Goal: Task Accomplishment & Management: Manage account settings

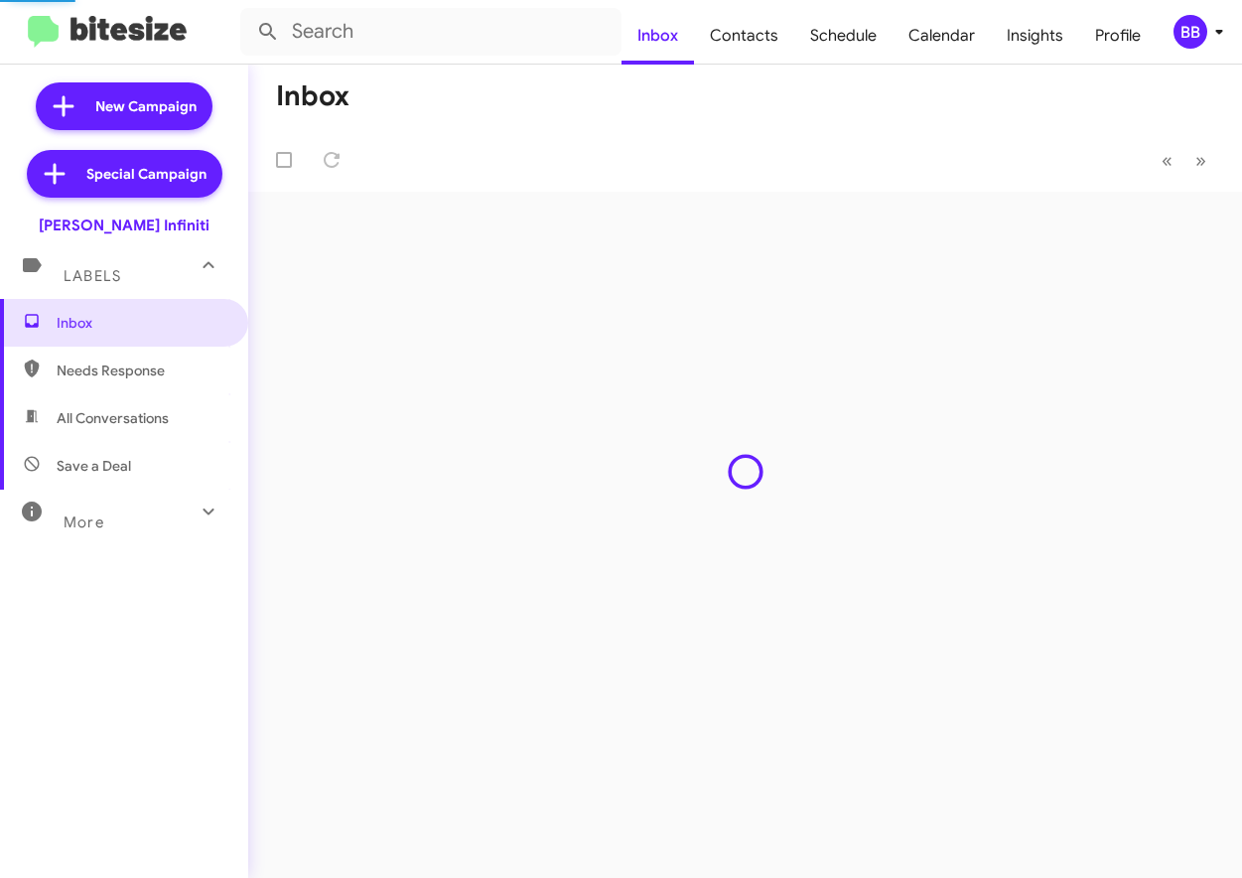
click at [1182, 41] on div "BB" at bounding box center [1190, 32] width 34 height 34
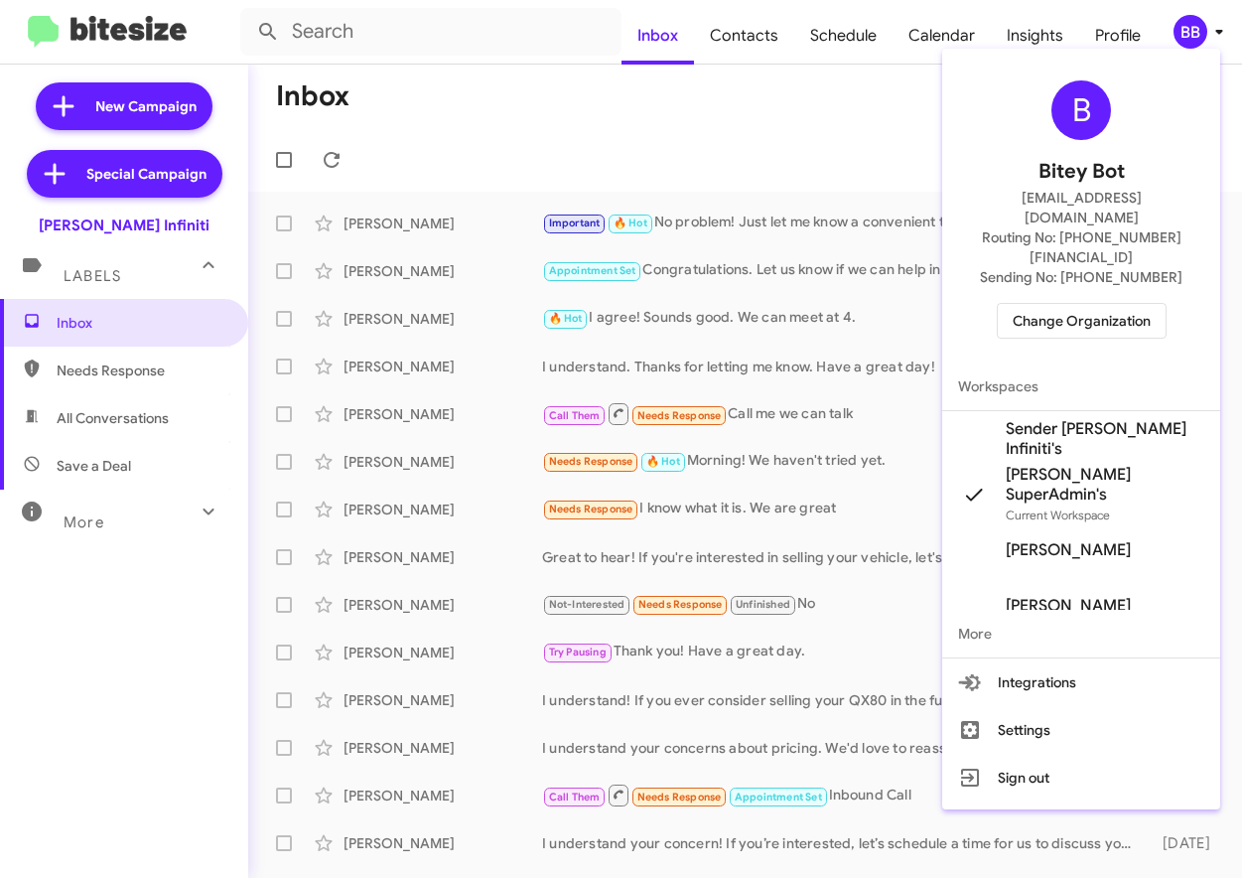
click at [1068, 304] on span "Change Organization" at bounding box center [1082, 321] width 138 height 34
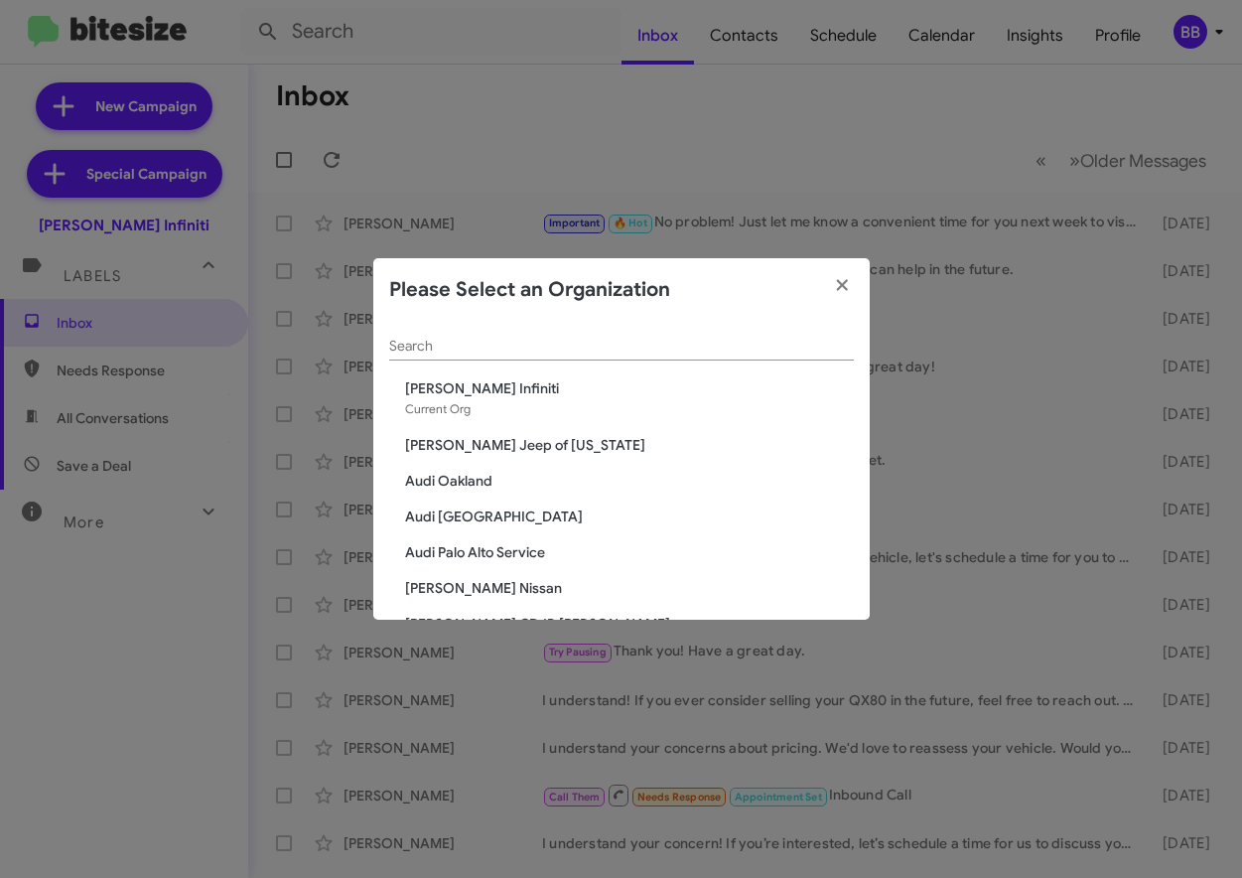
click at [622, 348] on input "Search" at bounding box center [621, 347] width 465 height 16
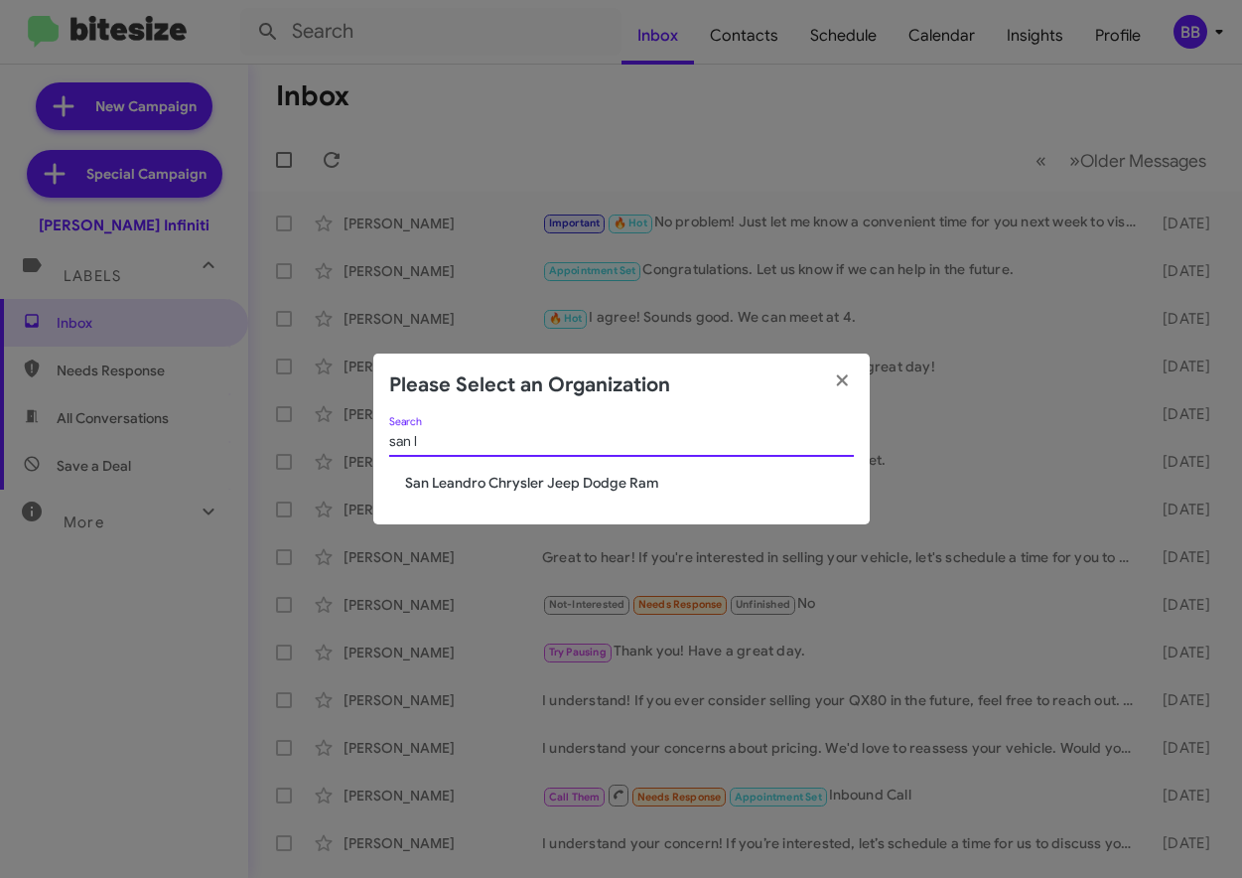
type input "san l"
click at [540, 485] on span "San Leandro Chrysler Jeep Dodge Ram" at bounding box center [629, 483] width 449 height 20
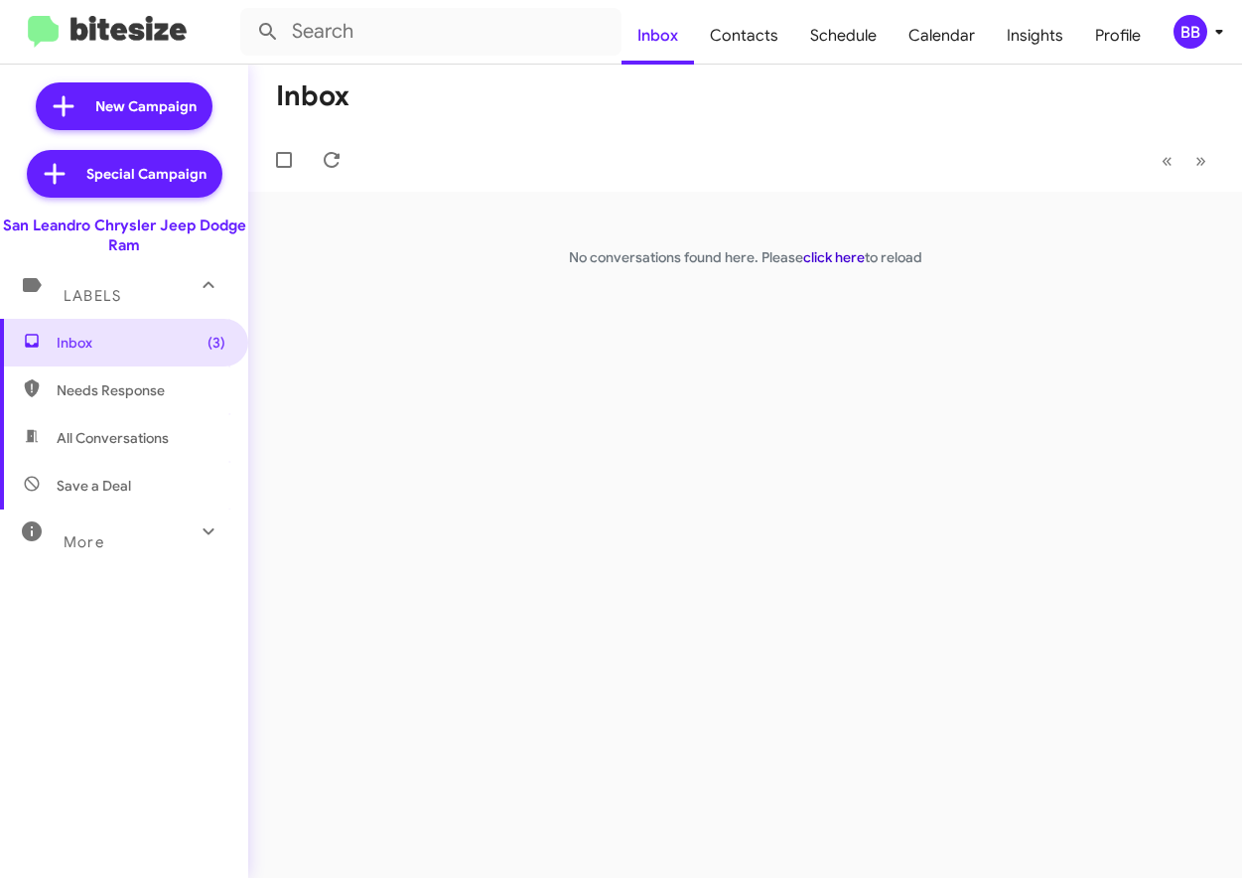
click at [845, 254] on link "click here" at bounding box center [834, 257] width 62 height 18
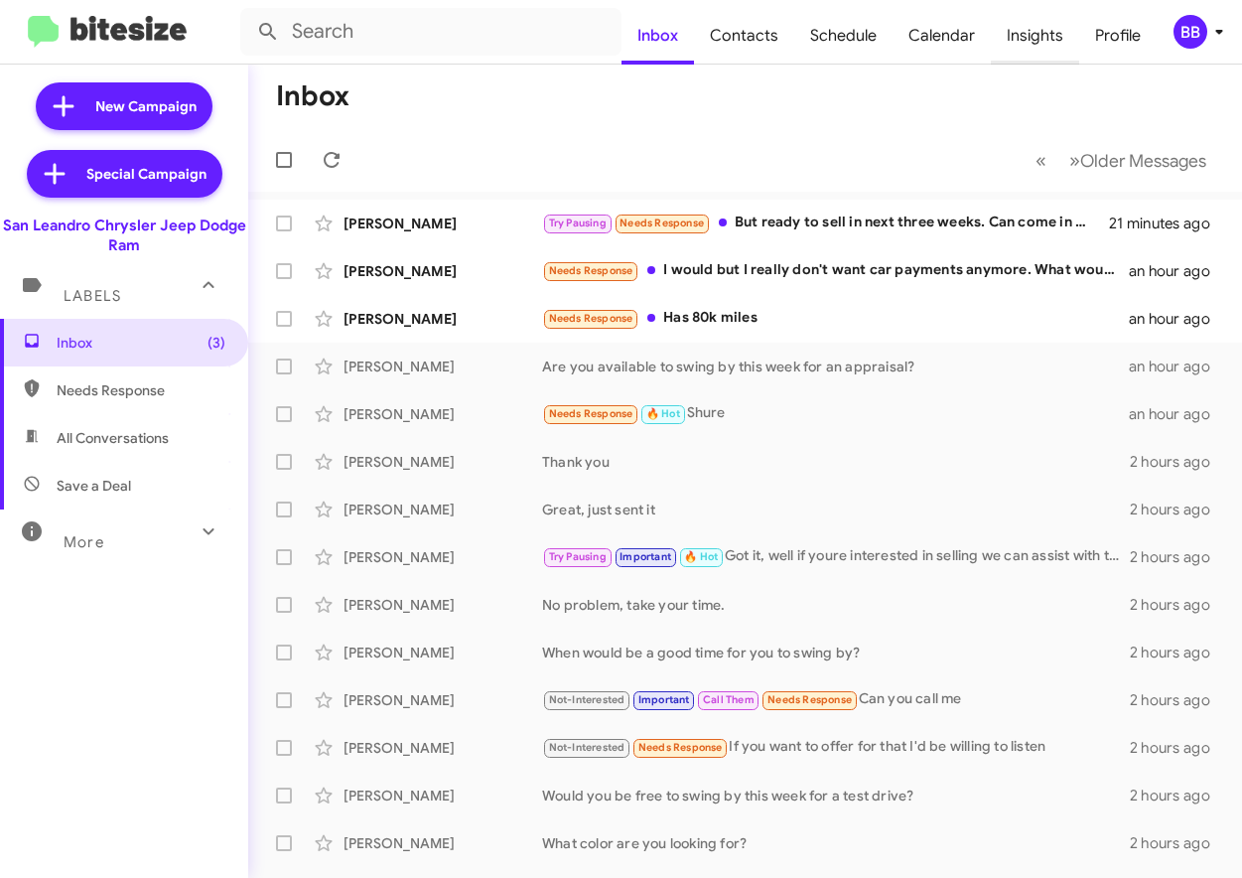
click at [1040, 52] on span "Insights" at bounding box center [1035, 36] width 88 height 58
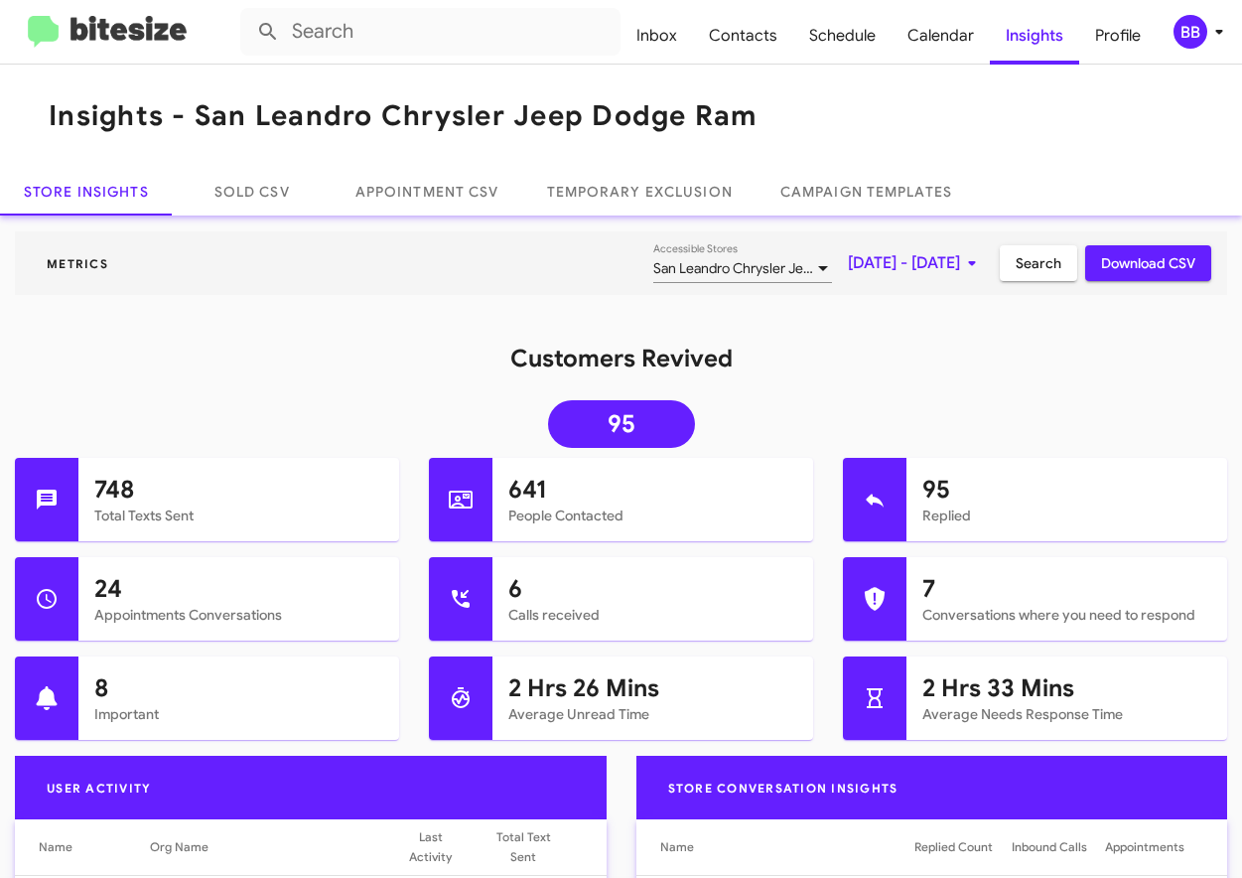
click at [109, 35] on img at bounding box center [107, 32] width 159 height 33
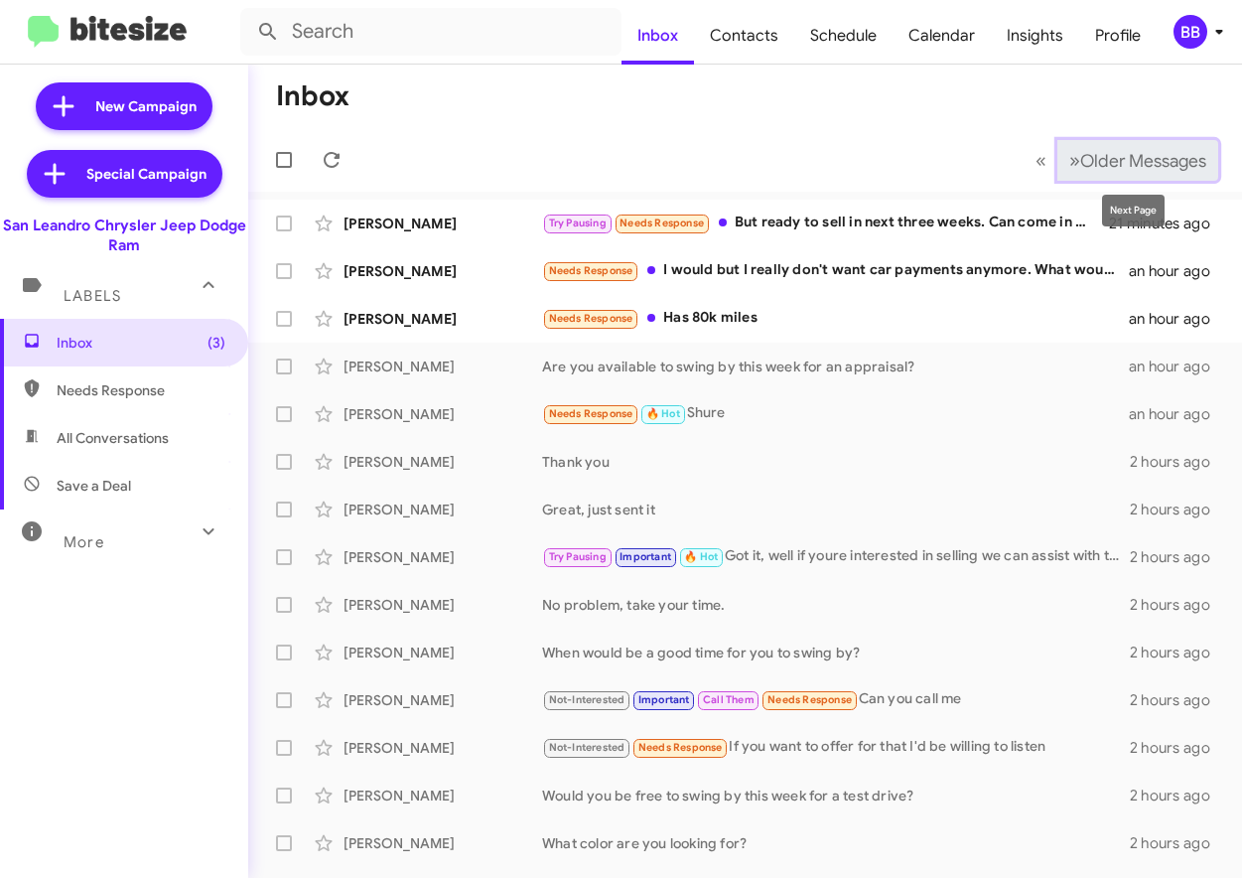
click at [1088, 161] on span "Older Messages" at bounding box center [1143, 161] width 126 height 22
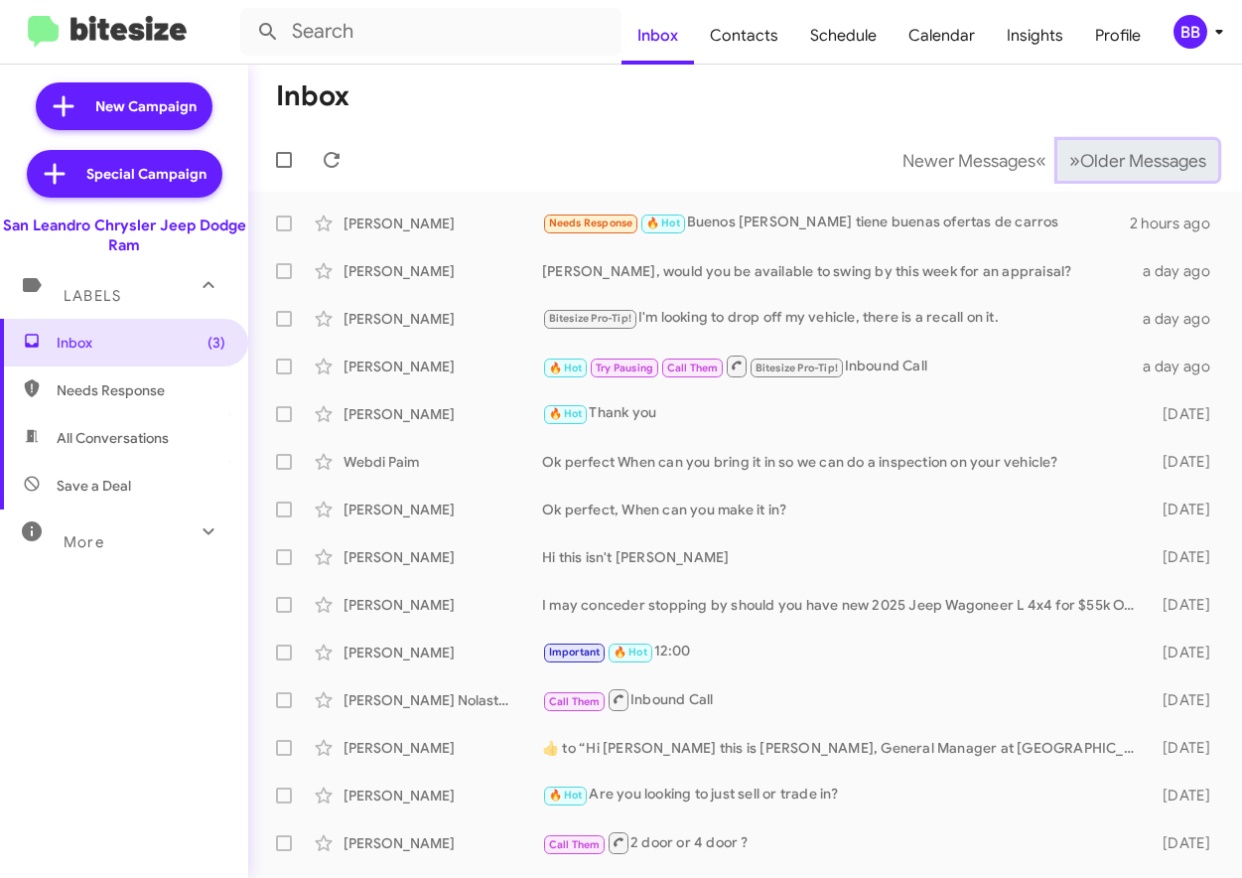
click at [1088, 161] on span "Older Messages" at bounding box center [1143, 161] width 126 height 22
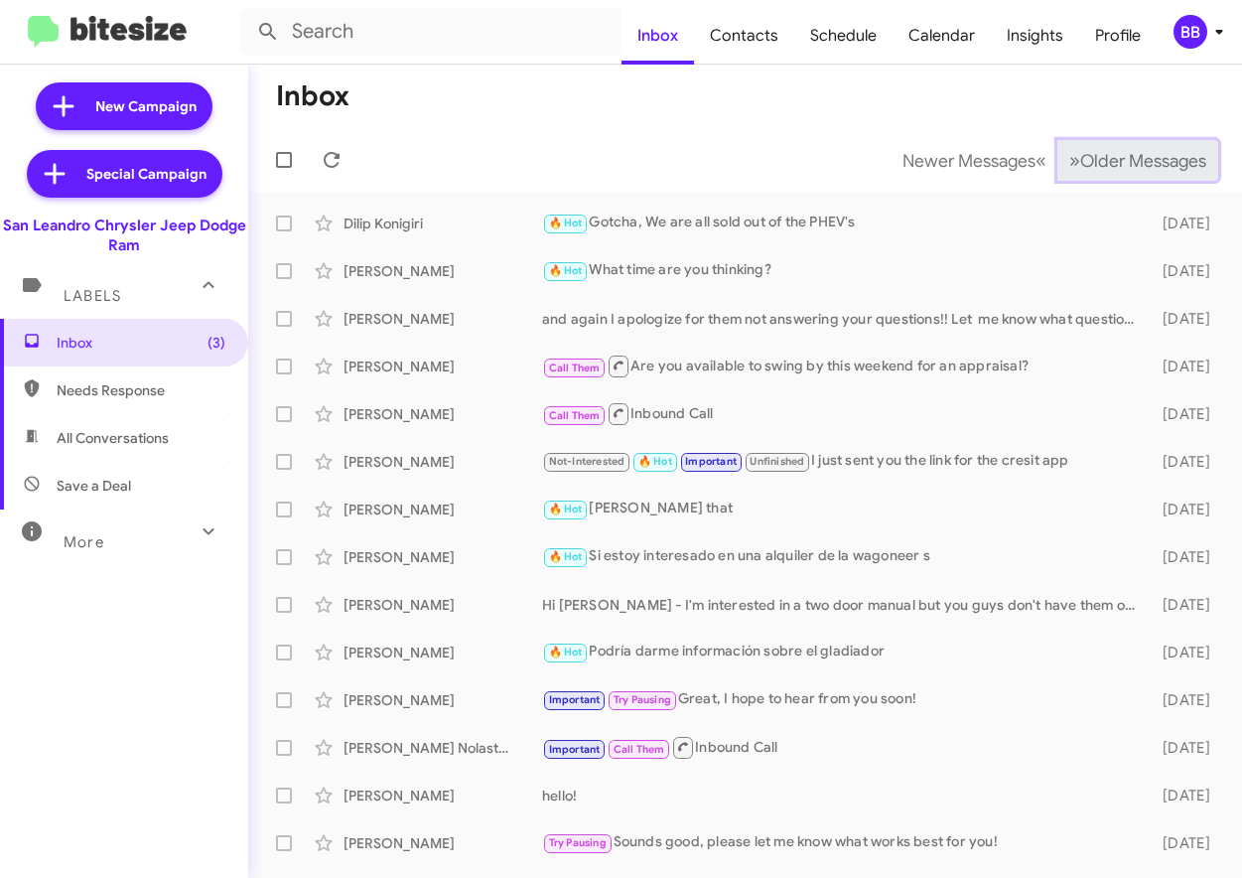
click at [1084, 163] on span "Older Messages" at bounding box center [1143, 161] width 126 height 22
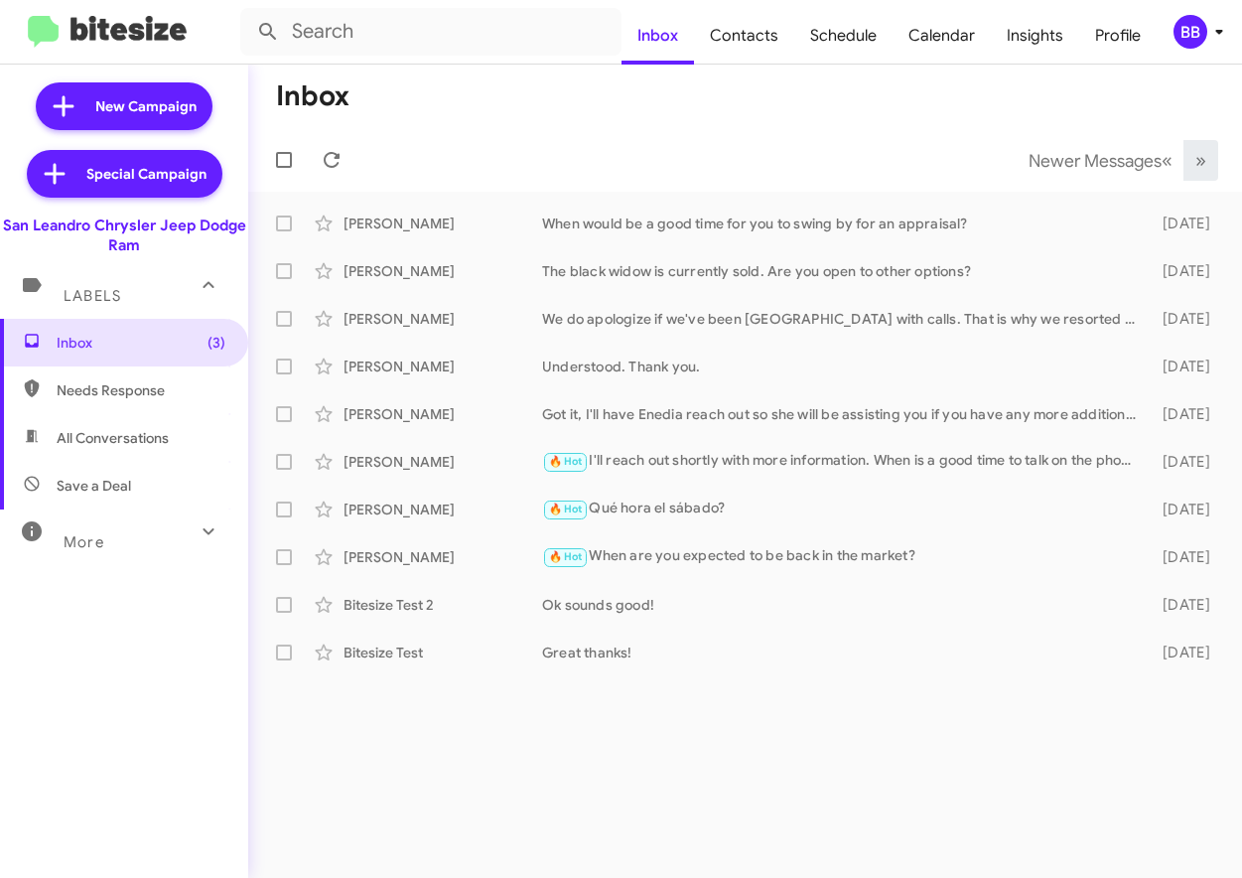
click at [108, 28] on img at bounding box center [107, 32] width 159 height 33
